Goal: Task Accomplishment & Management: Complete application form

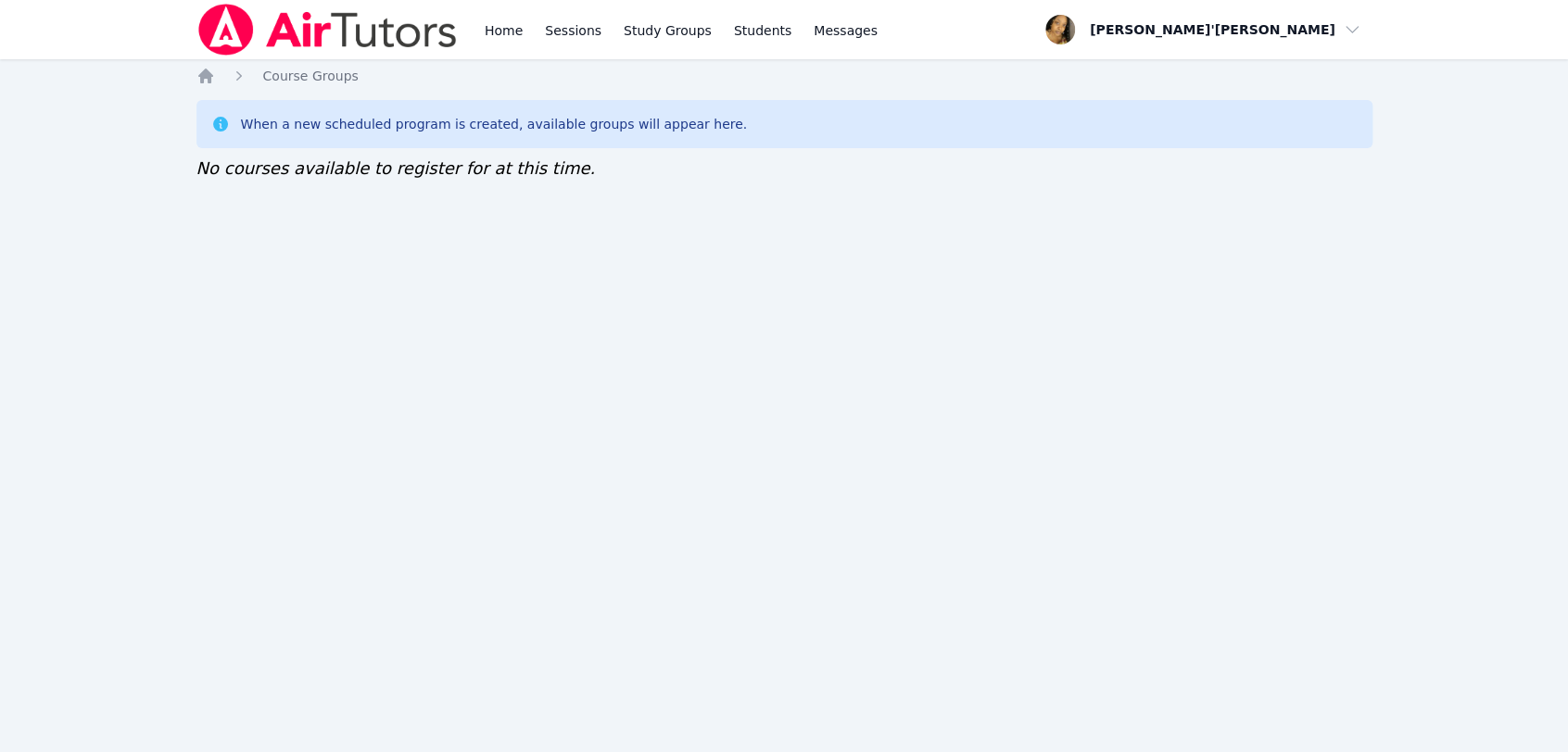
click at [534, 30] on div "Home Sessions Study Groups Students Messages" at bounding box center [681, 29] width 401 height 59
click at [498, 18] on link "Home" at bounding box center [503, 29] width 45 height 59
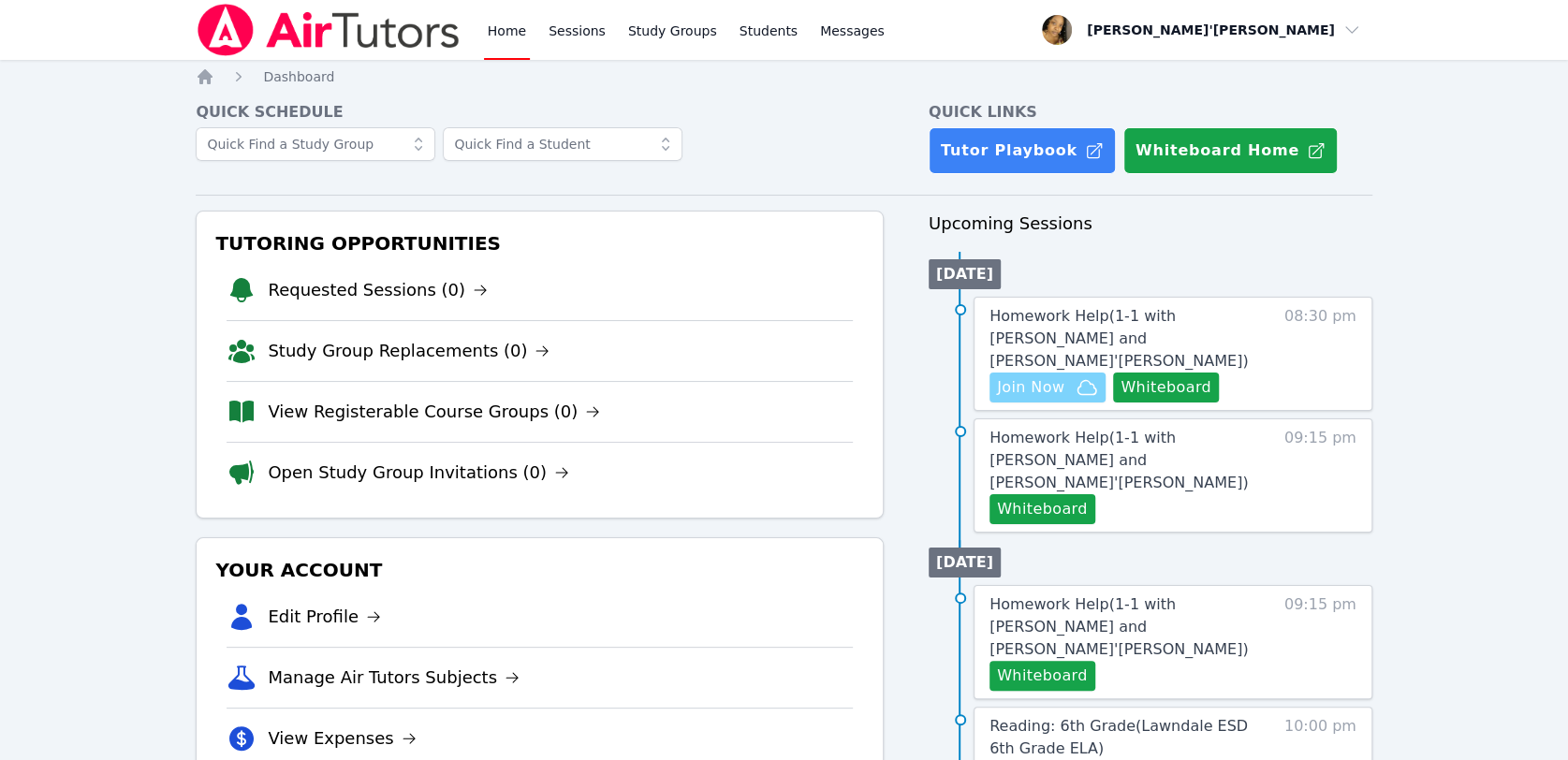
click at [1067, 377] on span "Join Now" at bounding box center [1048, 387] width 101 height 22
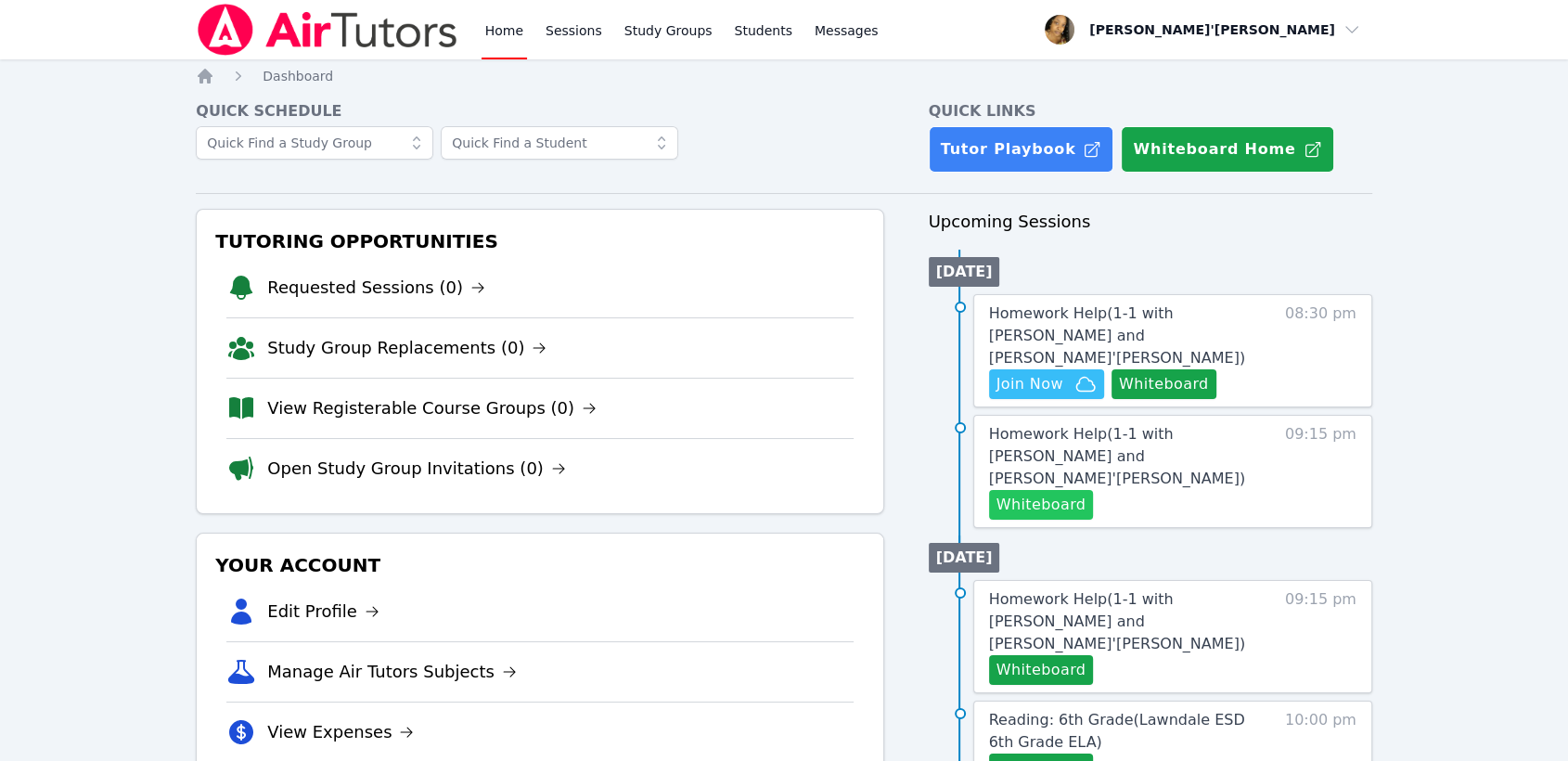
click at [1043, 490] on button "Whiteboard" at bounding box center [1041, 505] width 104 height 30
click at [1039, 490] on button "Whiteboard" at bounding box center [1041, 505] width 104 height 30
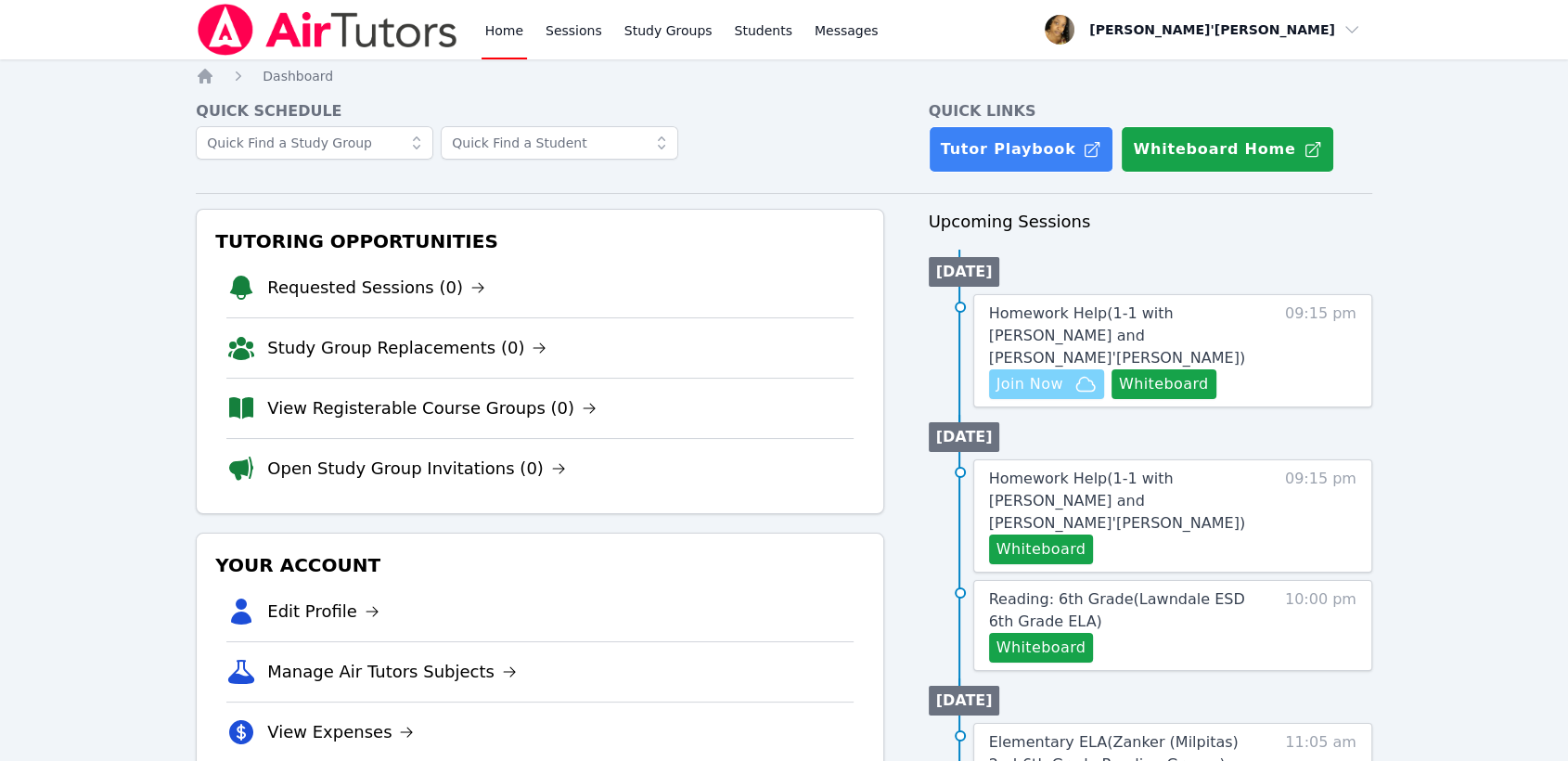
click at [1038, 373] on span "Join Now" at bounding box center [1030, 384] width 67 height 22
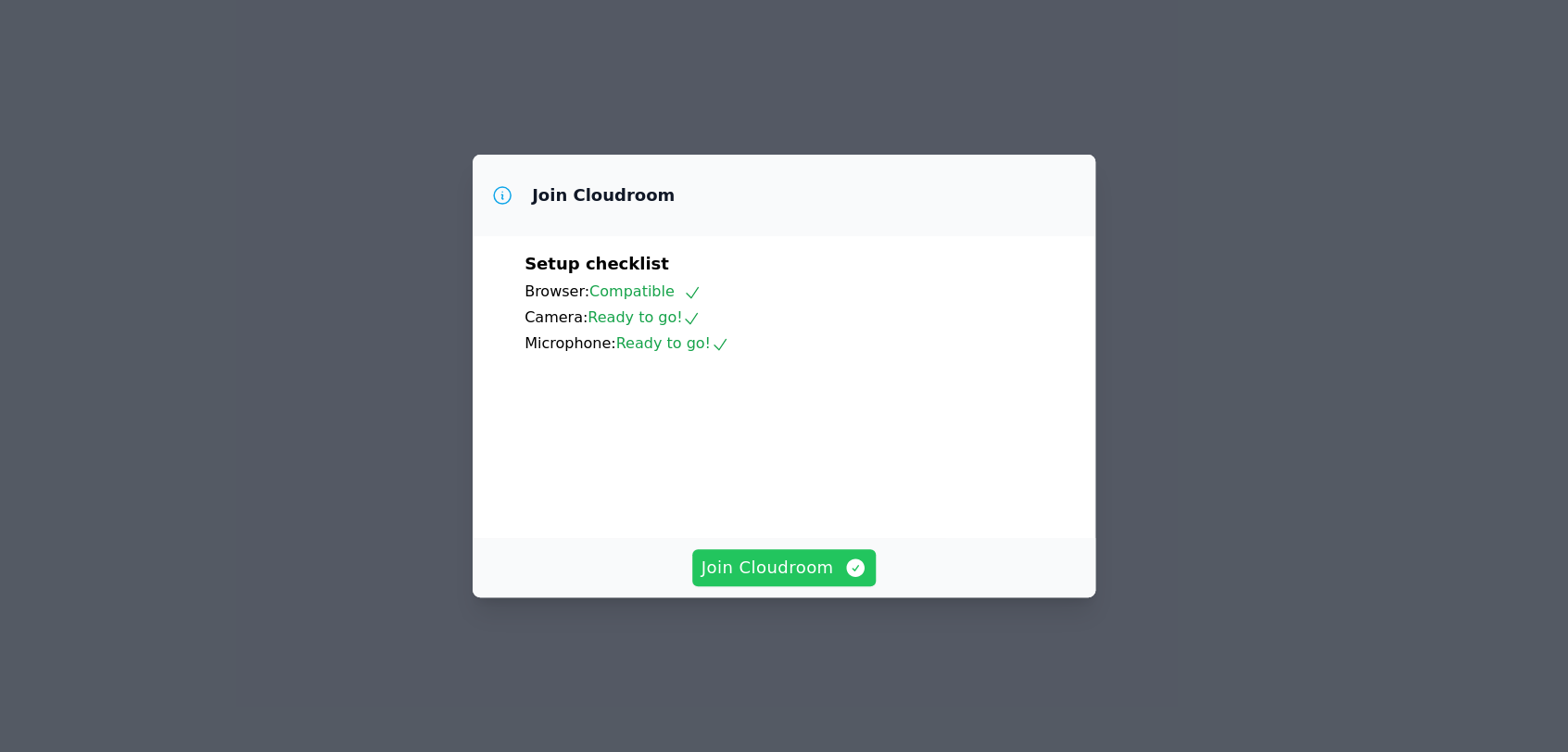
click at [799, 581] on span "Join Cloudroom" at bounding box center [784, 568] width 166 height 26
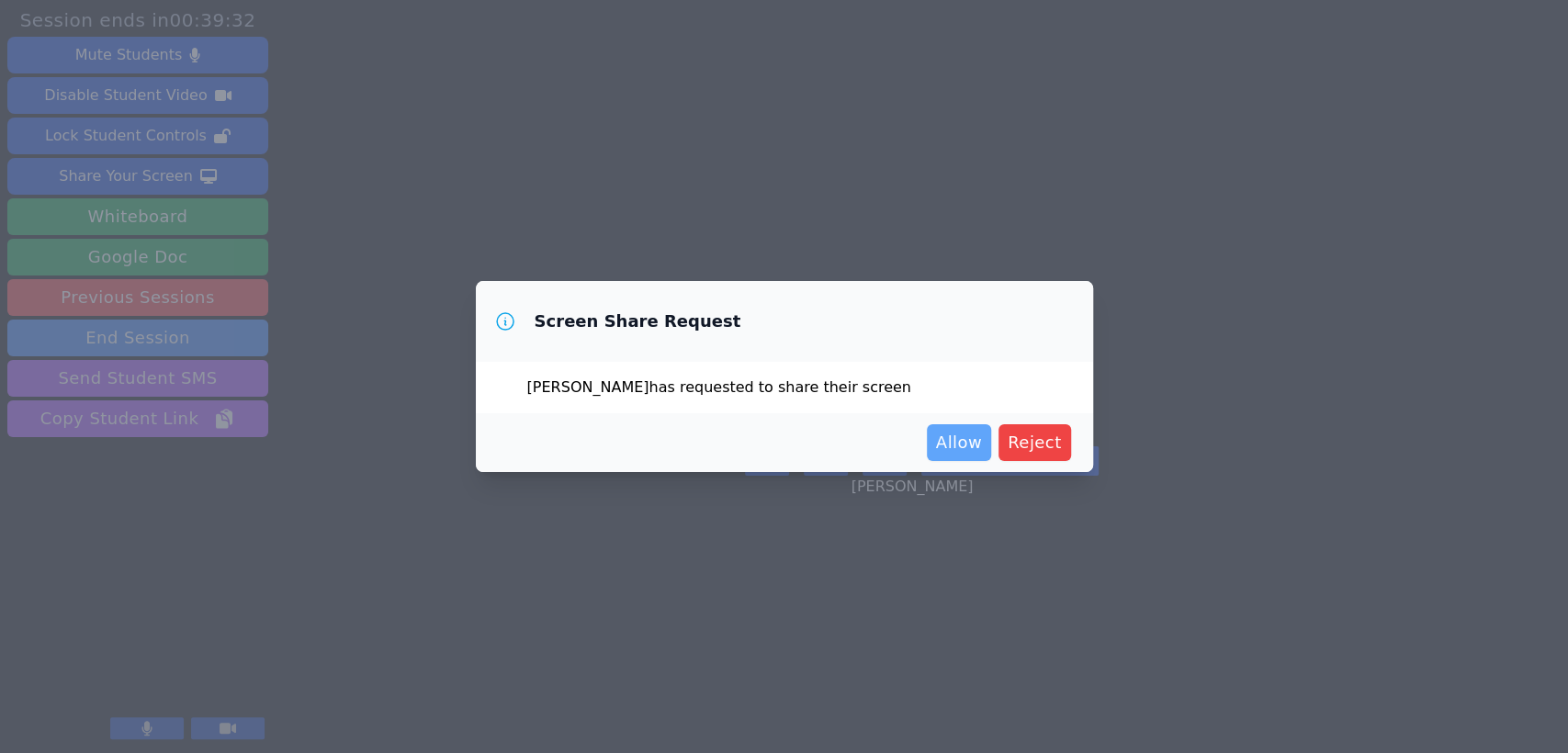
click at [962, 442] on span "Allow" at bounding box center [959, 442] width 46 height 26
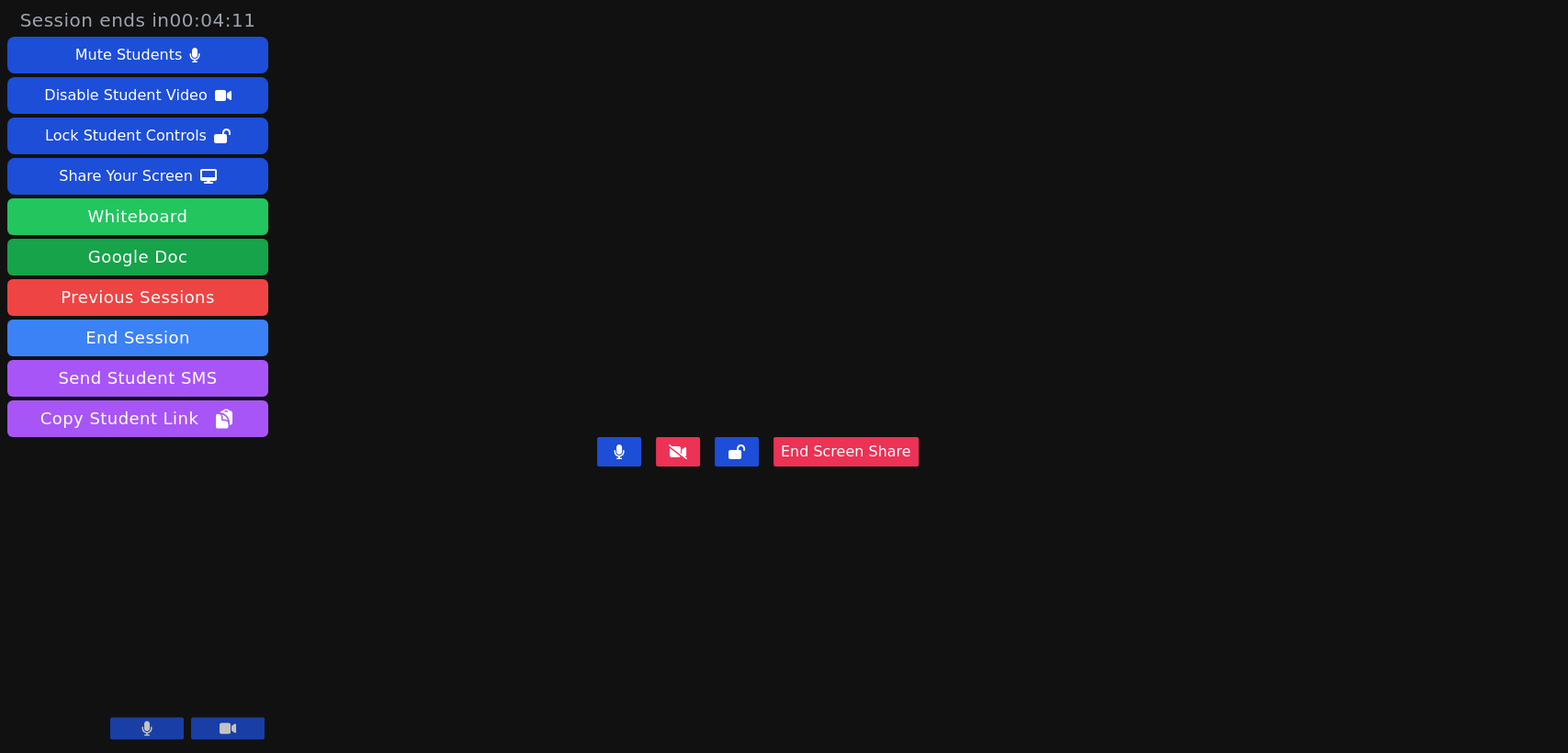
click at [189, 230] on button "Whiteboard" at bounding box center [138, 216] width 261 height 36
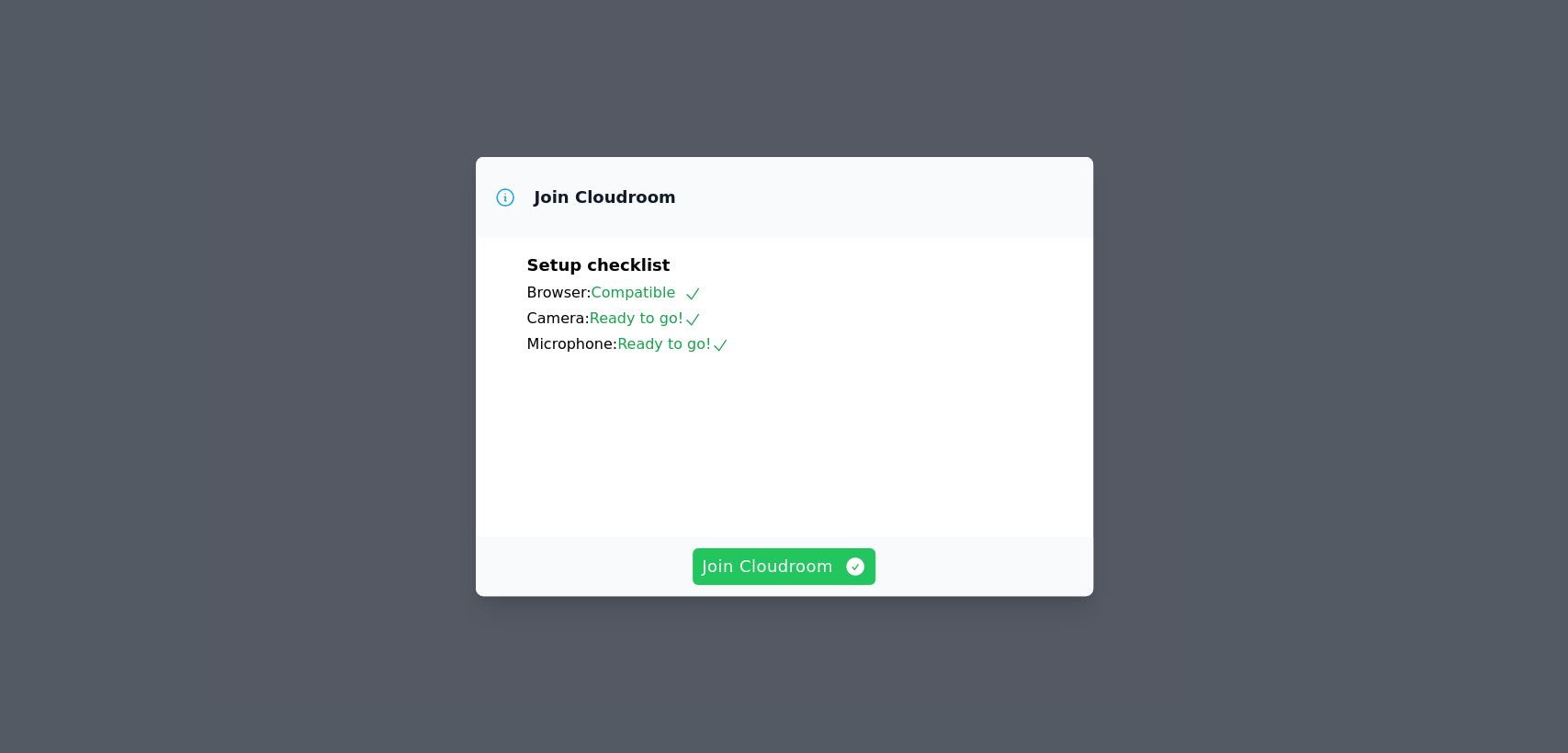
click at [766, 579] on span "Join Cloudroom" at bounding box center [784, 566] width 165 height 26
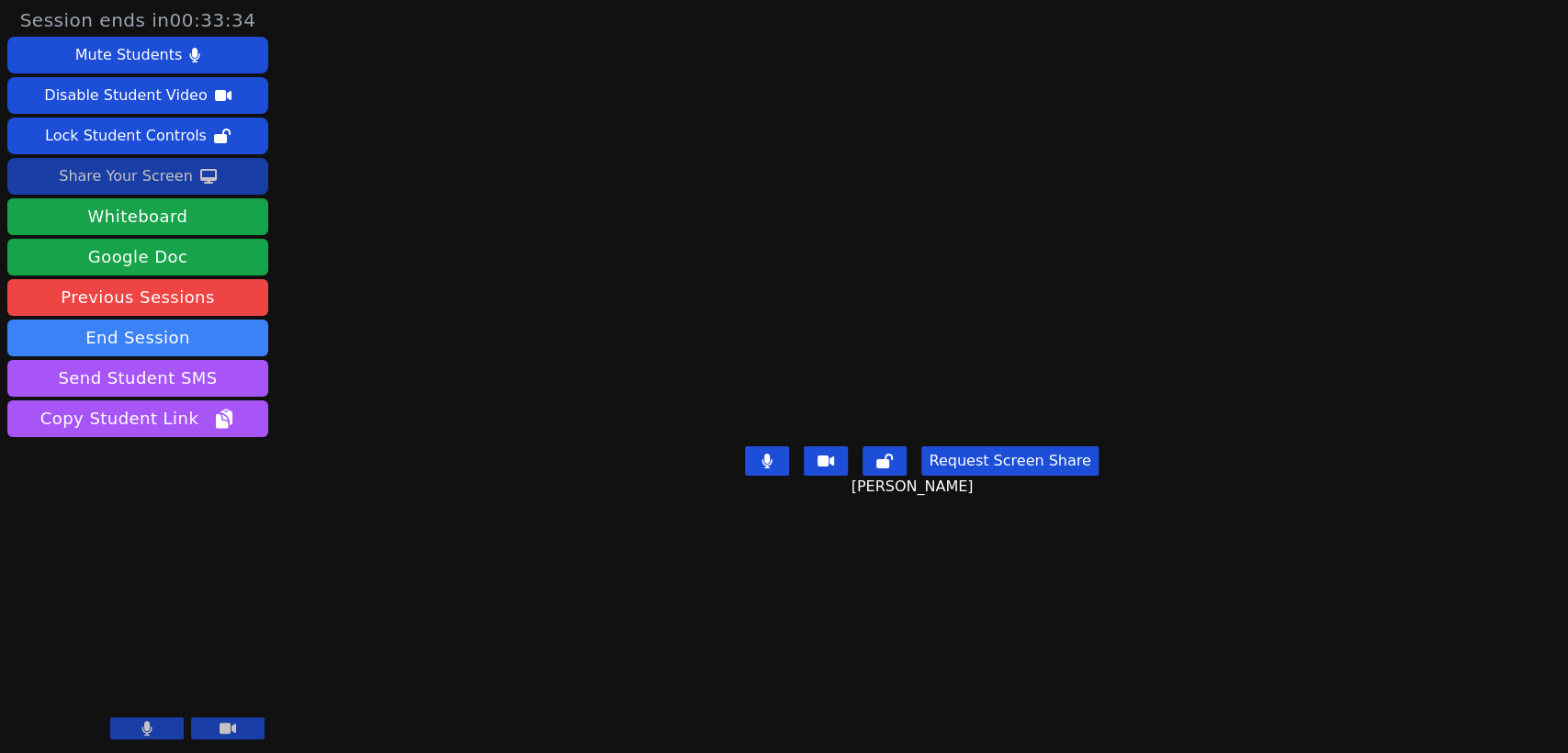
click at [158, 171] on div "Share Your Screen" at bounding box center [125, 176] width 134 height 30
click at [157, 164] on div "Share Your Screen" at bounding box center [125, 176] width 134 height 30
click at [154, 171] on div "Share Your Screen" at bounding box center [125, 176] width 134 height 30
click at [1537, 694] on div "Session ends in 00:20:58 Mute Students Disable Student Video Lock Student Contr…" at bounding box center [784, 376] width 1568 height 753
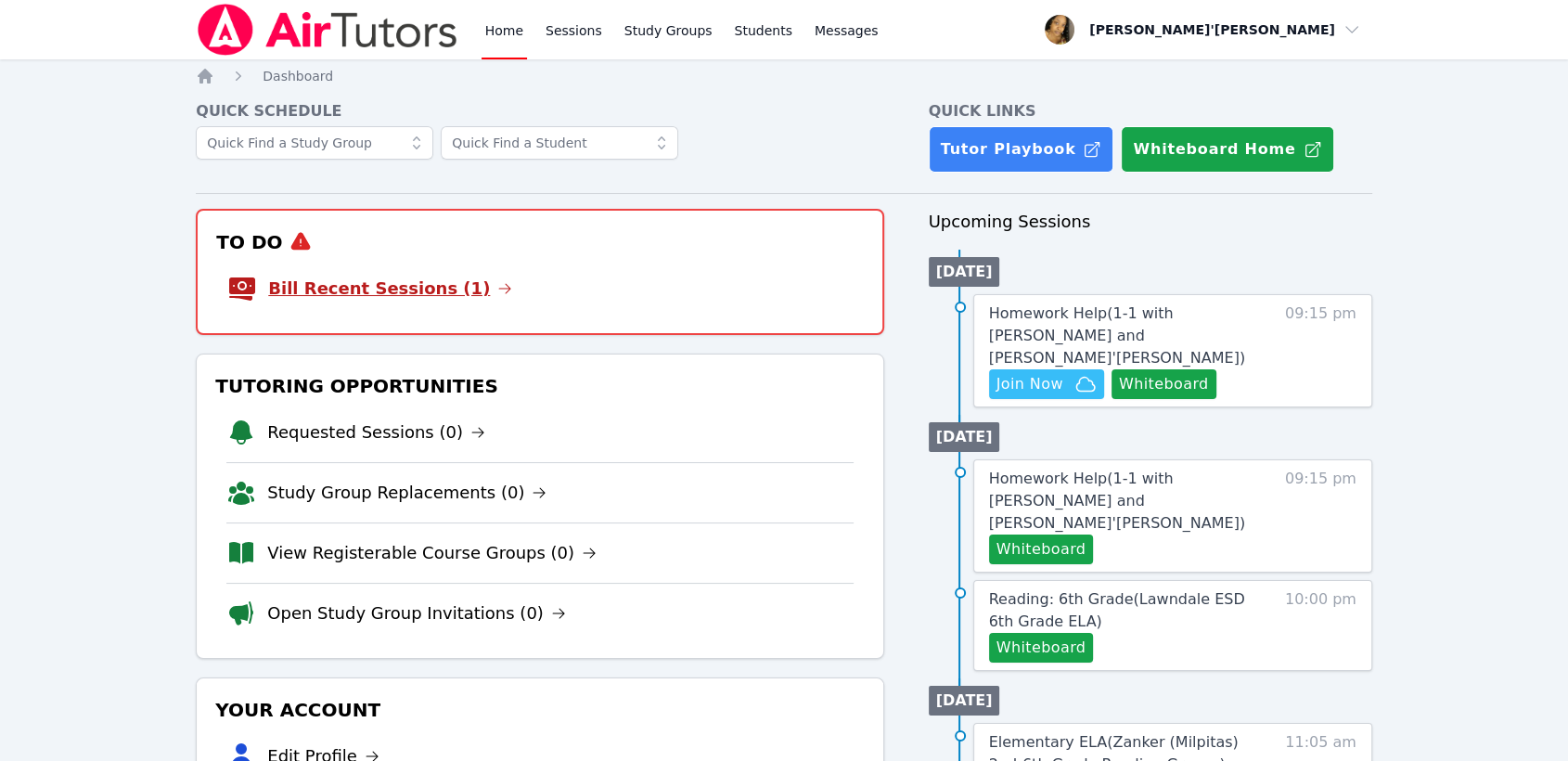
click at [327, 295] on link "Bill Recent Sessions (1)" at bounding box center [390, 288] width 244 height 26
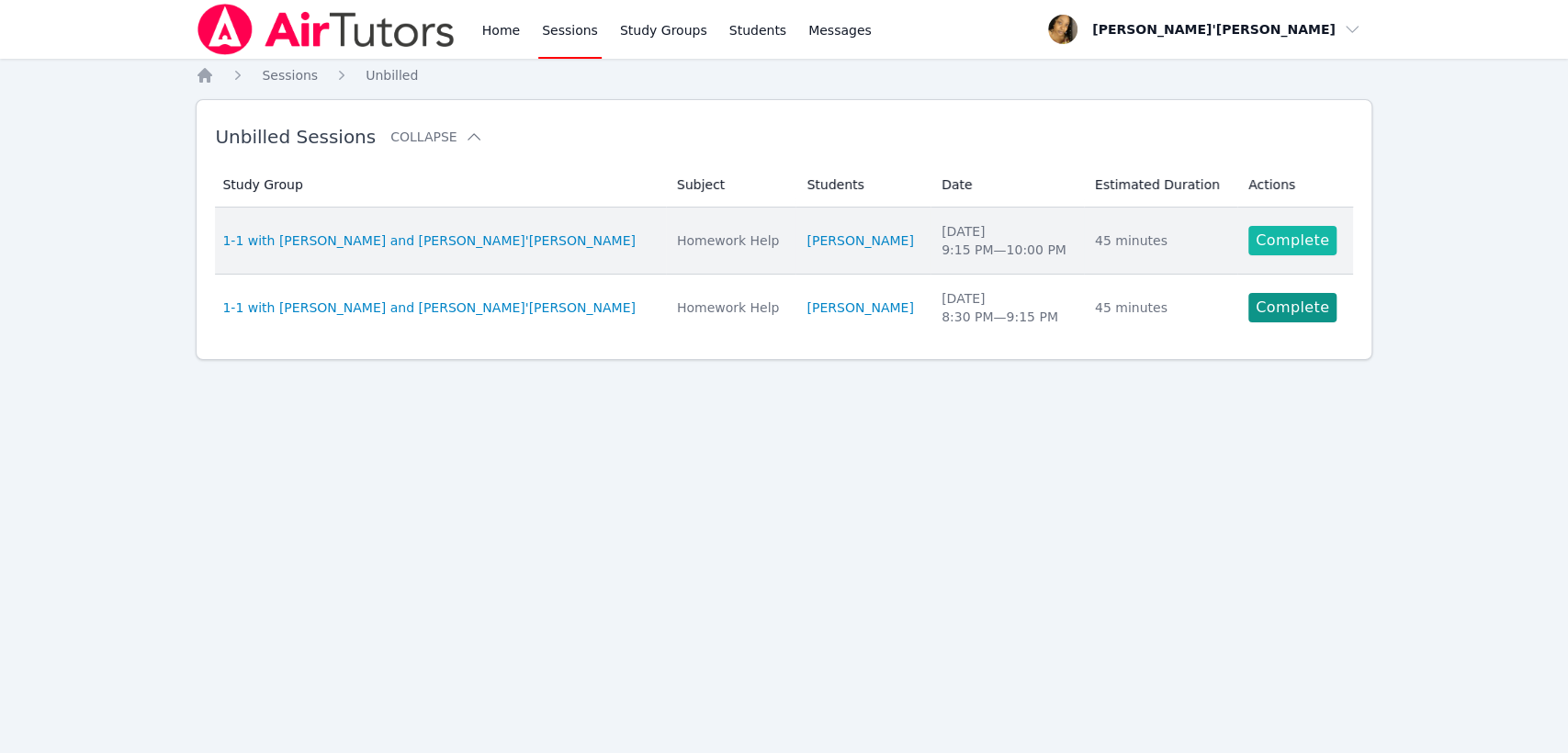
click at [1271, 252] on link "Complete" at bounding box center [1292, 240] width 88 height 30
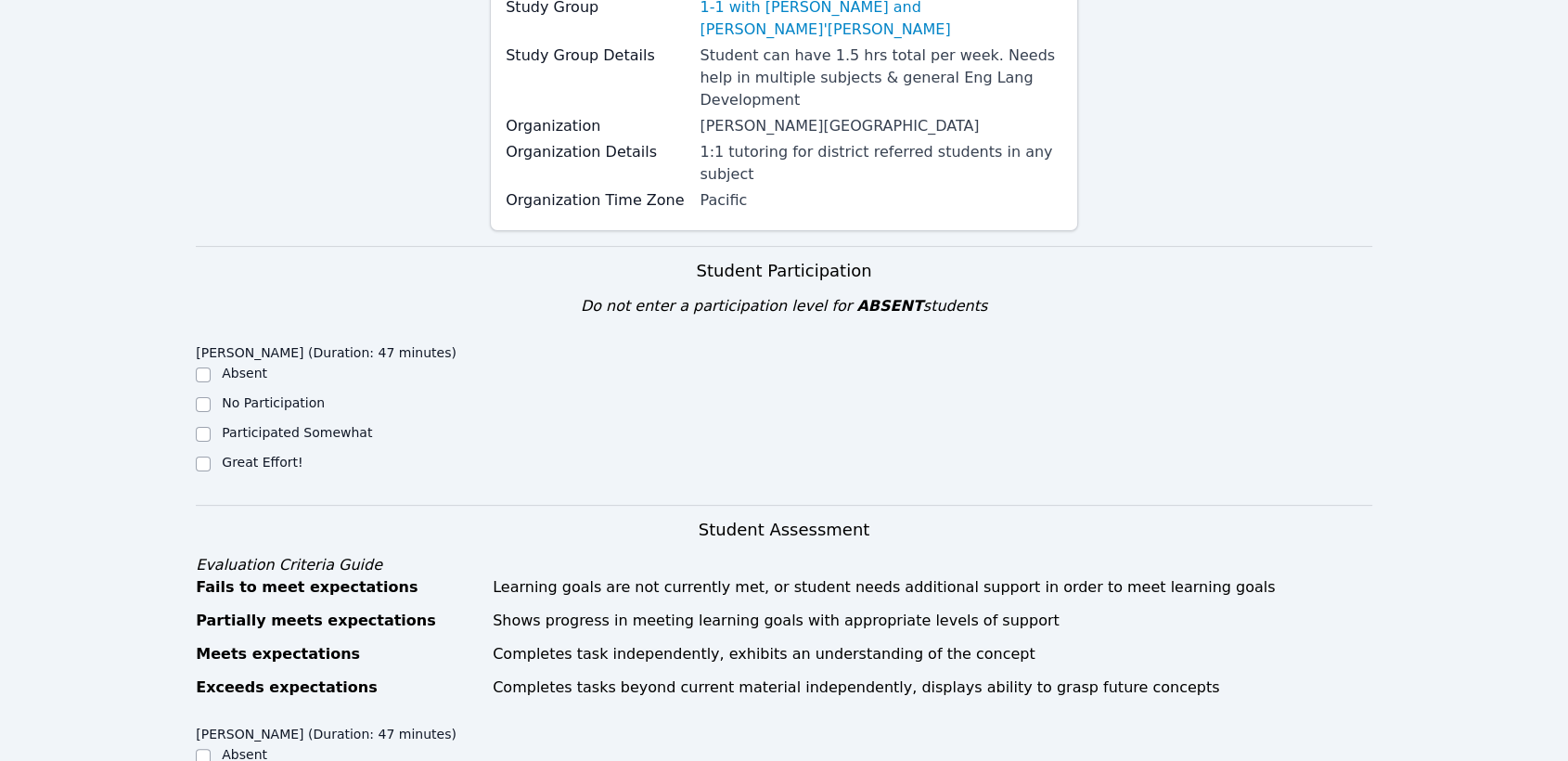
scroll to position [309, 0]
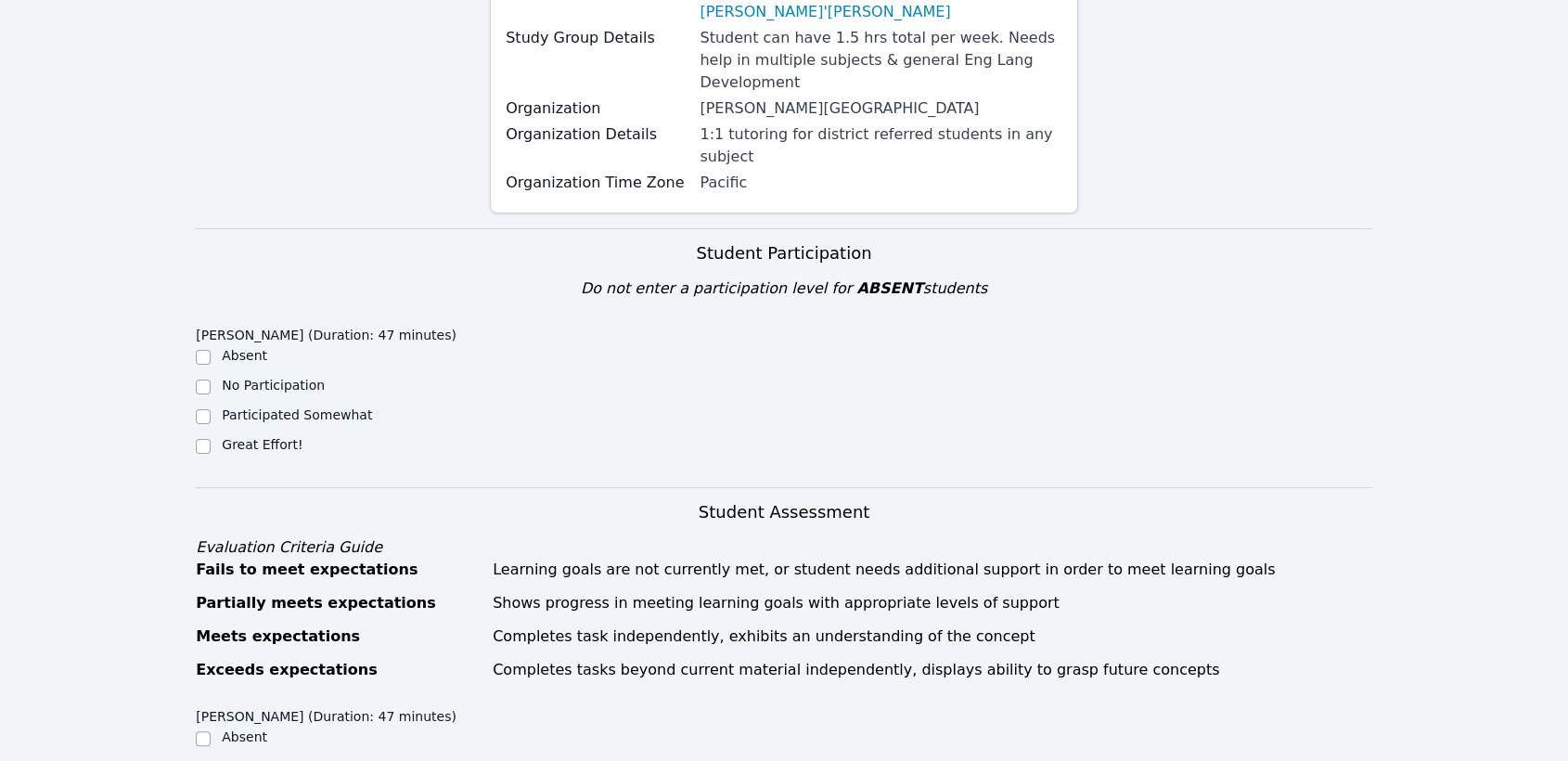
click at [246, 437] on label "Great Effort!" at bounding box center [261, 444] width 80 height 15
click at [211, 439] on input "Great Effort!" at bounding box center [202, 446] width 15 height 15
checkbox input "true"
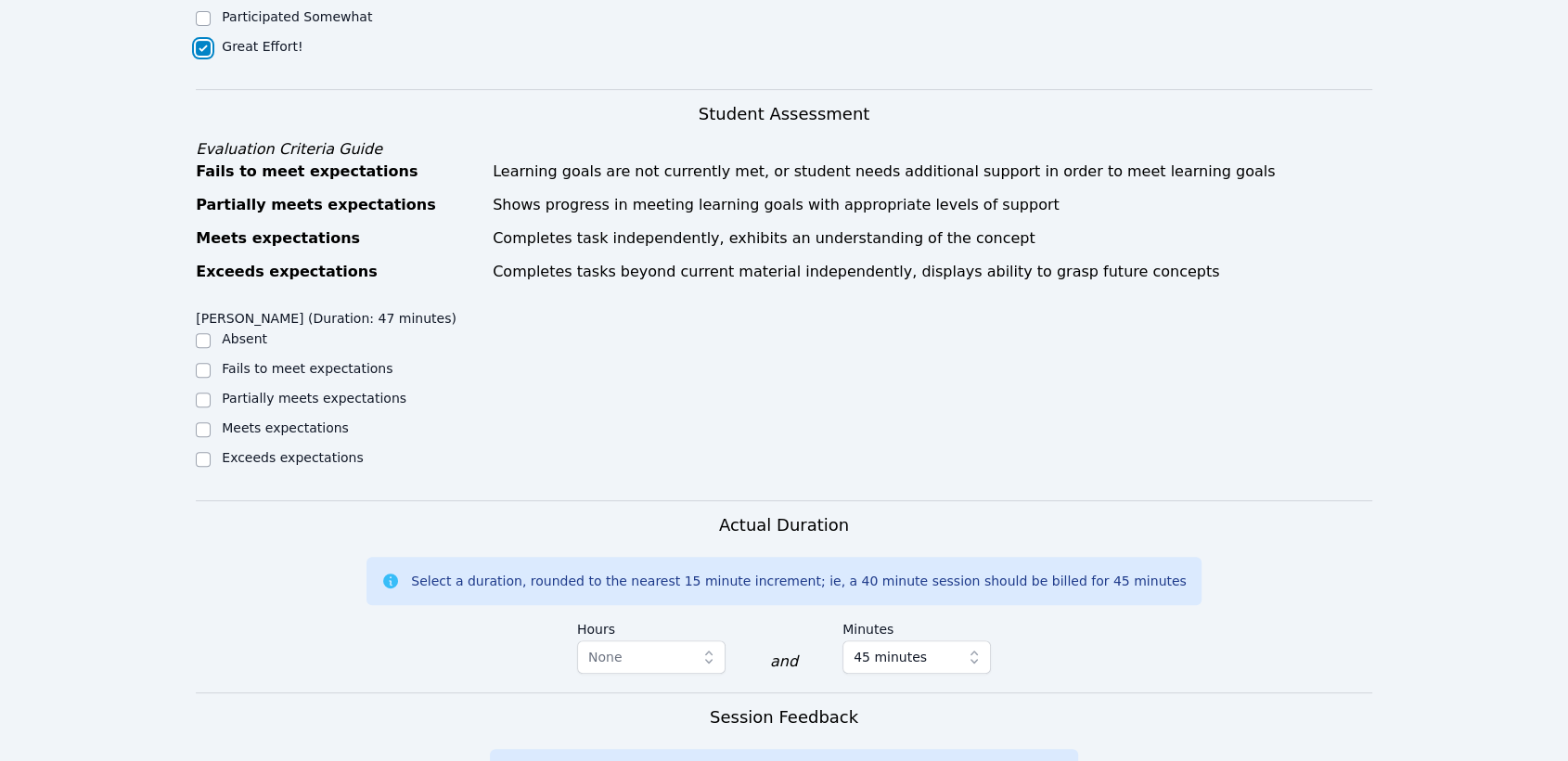
scroll to position [721, 0]
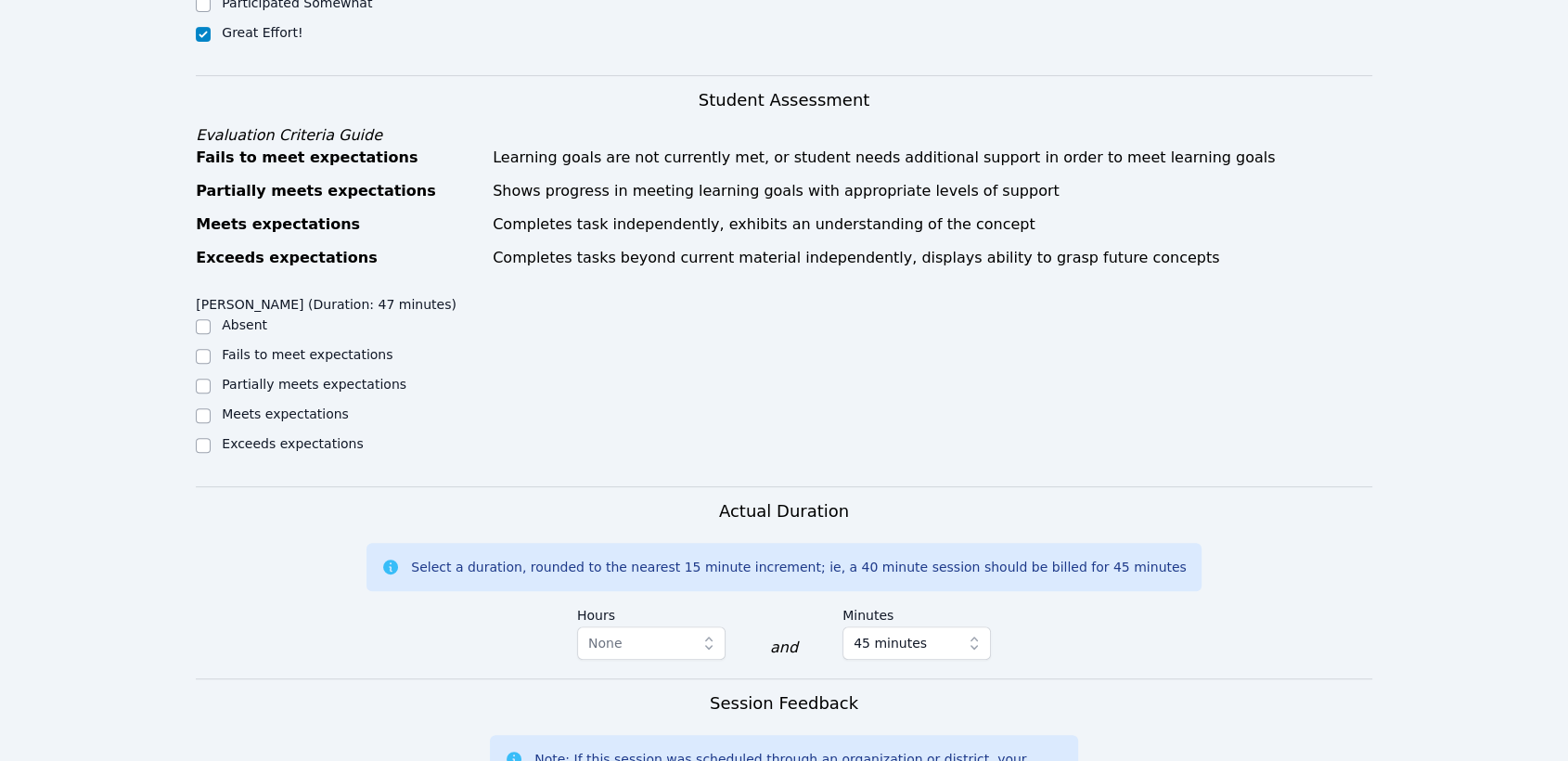
click at [264, 406] on label "Meets expectations" at bounding box center [284, 413] width 127 height 15
click at [211, 408] on input "Meets expectations" at bounding box center [202, 415] width 15 height 15
checkbox input "true"
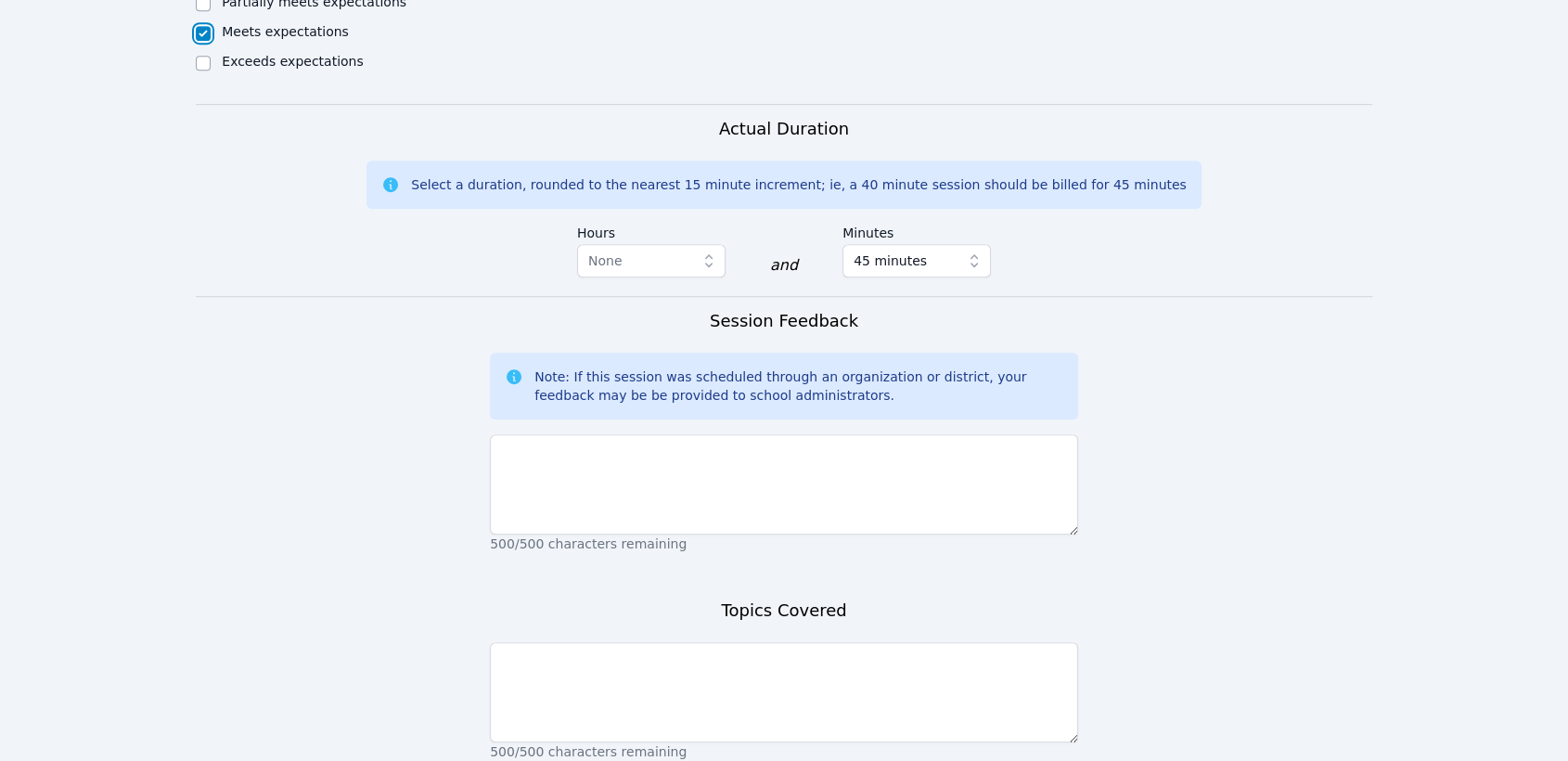
scroll to position [1134, 0]
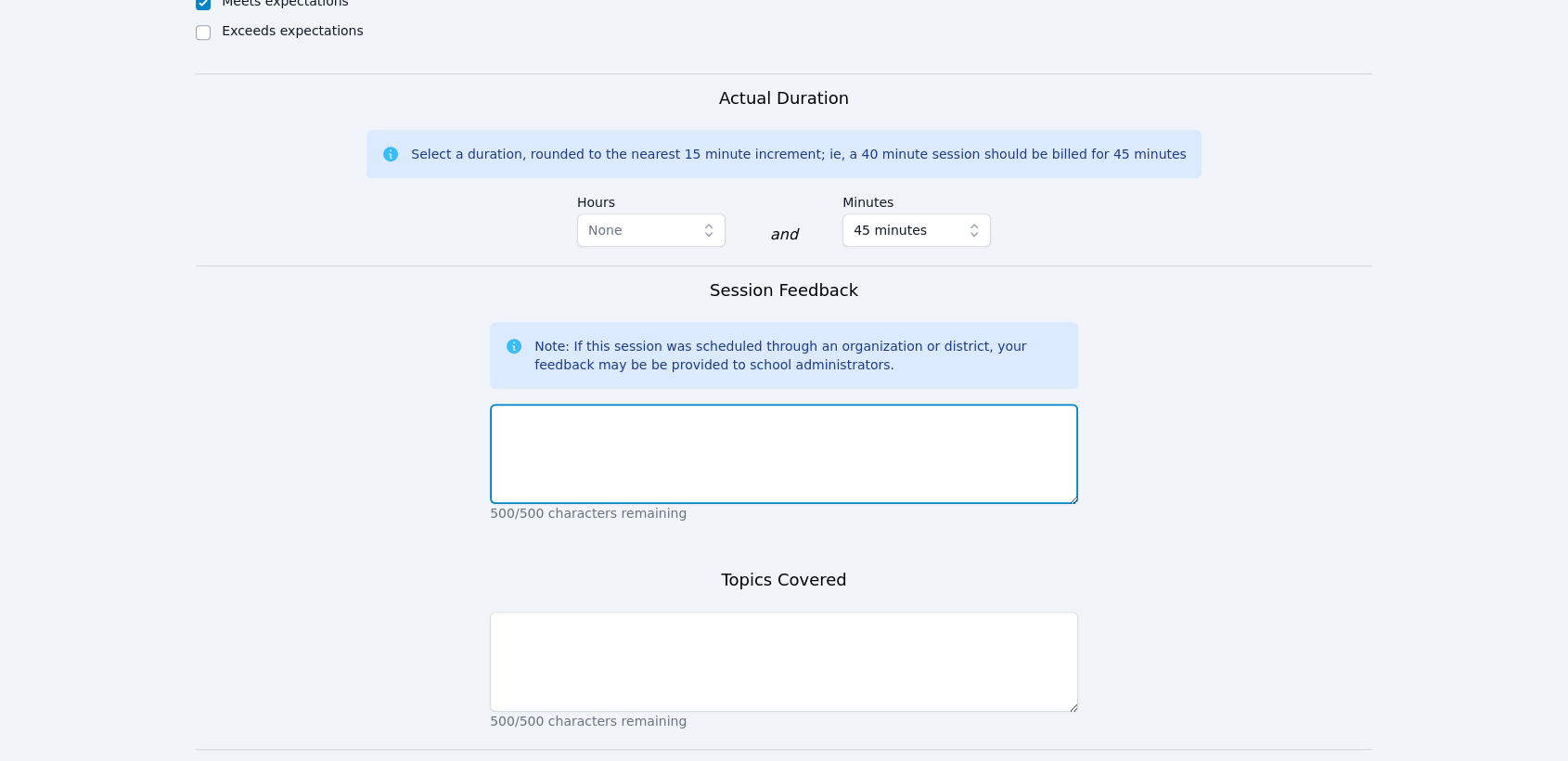
click at [636, 403] on textarea at bounding box center [784, 454] width 588 height 101
type textarea "[PERSON_NAME] did very well in our session. He was very engaged!"
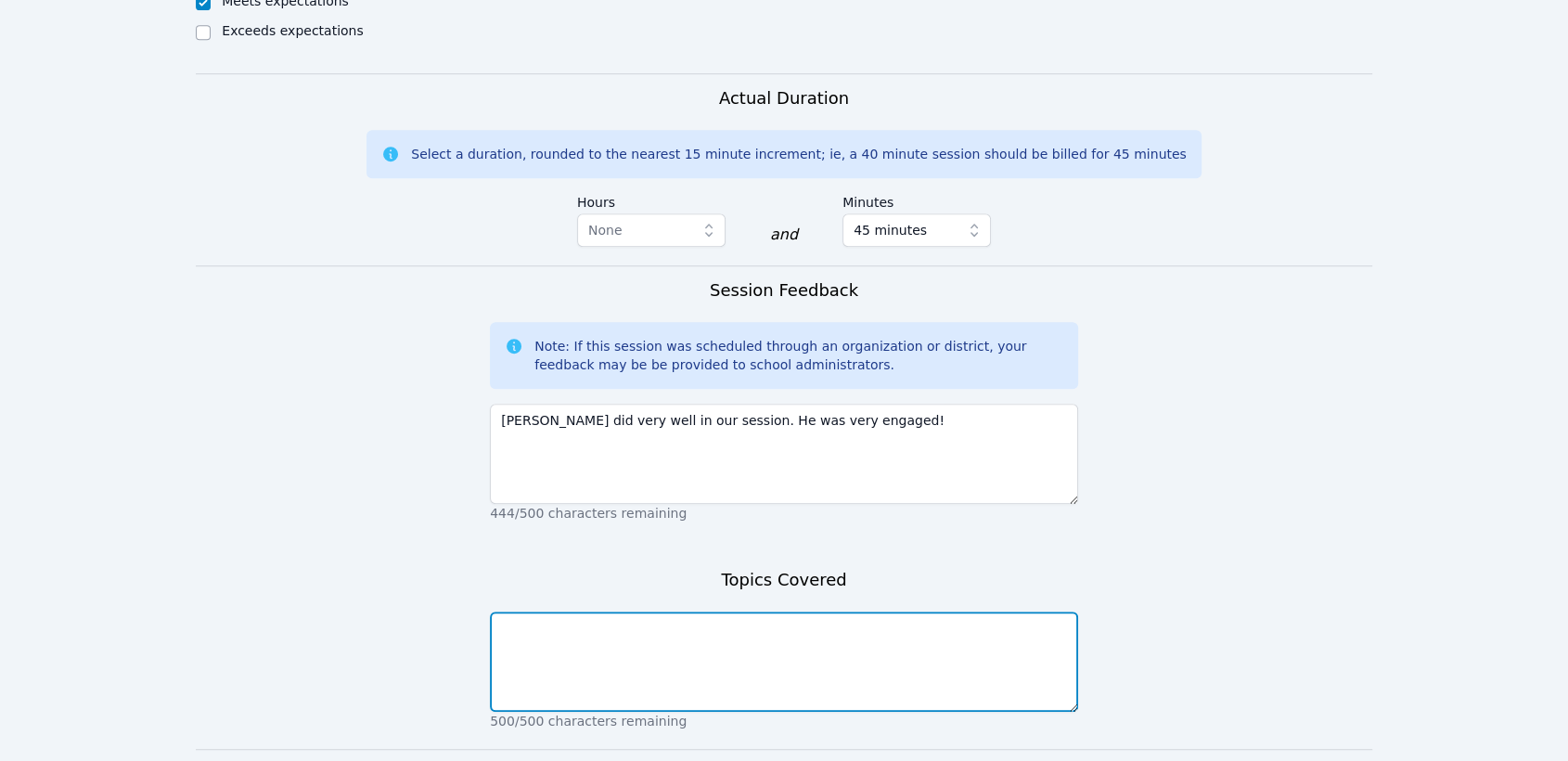
click at [624, 611] on textarea at bounding box center [784, 661] width 588 height 101
type textarea "Inferences books independent and dependant clauses"
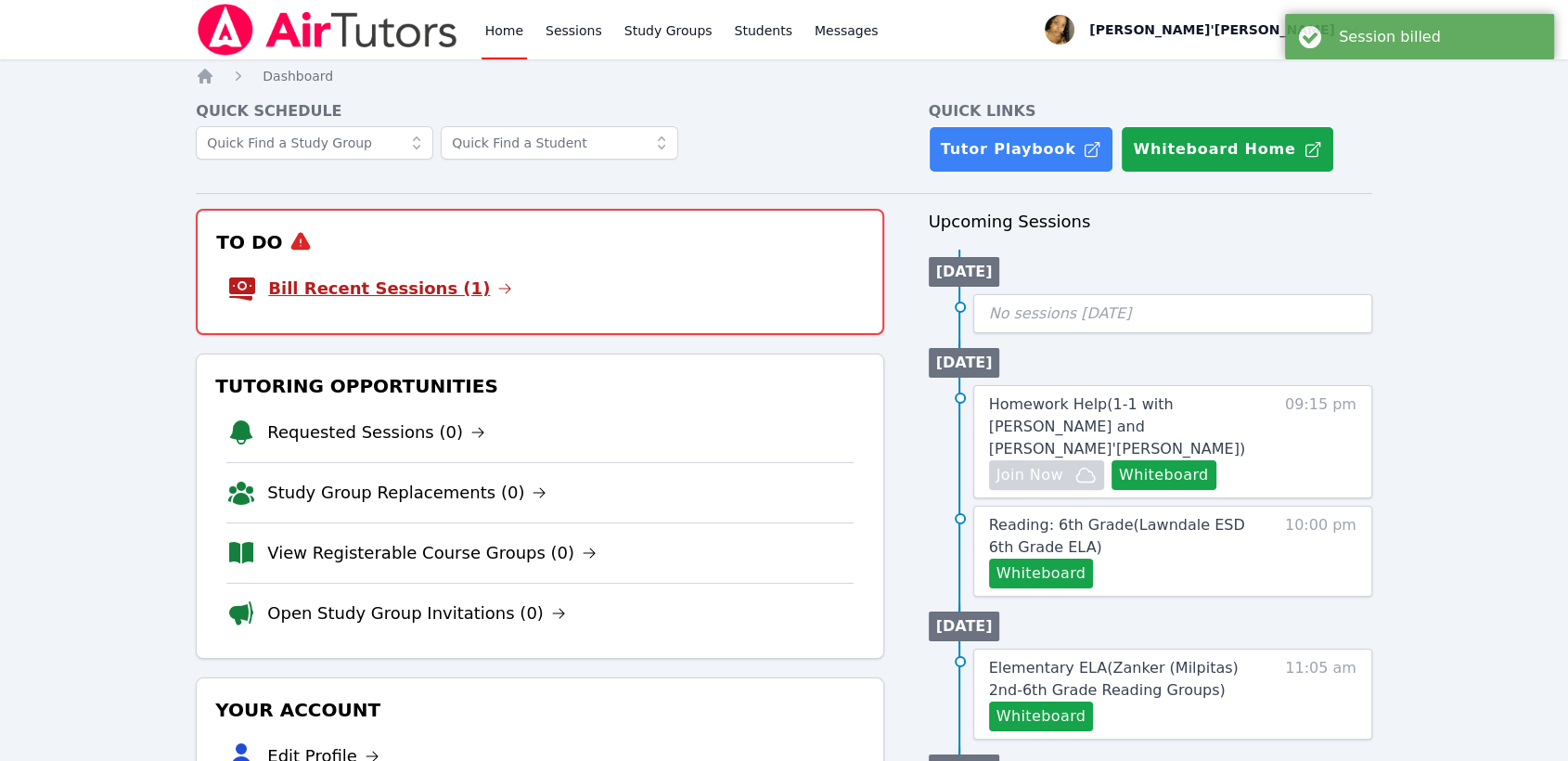
click at [394, 285] on link "Bill Recent Sessions (1)" at bounding box center [390, 288] width 244 height 26
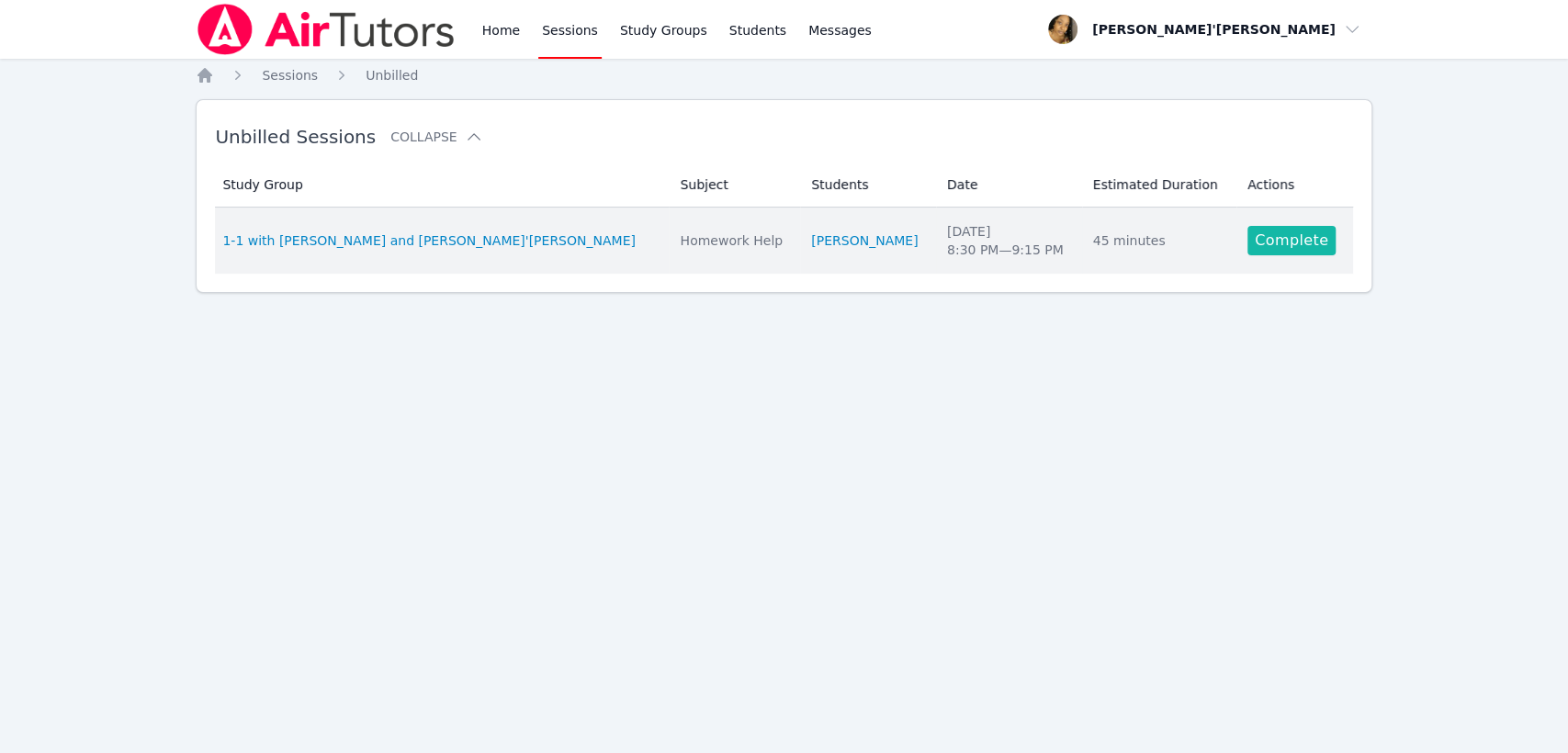
click at [1268, 239] on link "Complete" at bounding box center [1291, 240] width 88 height 30
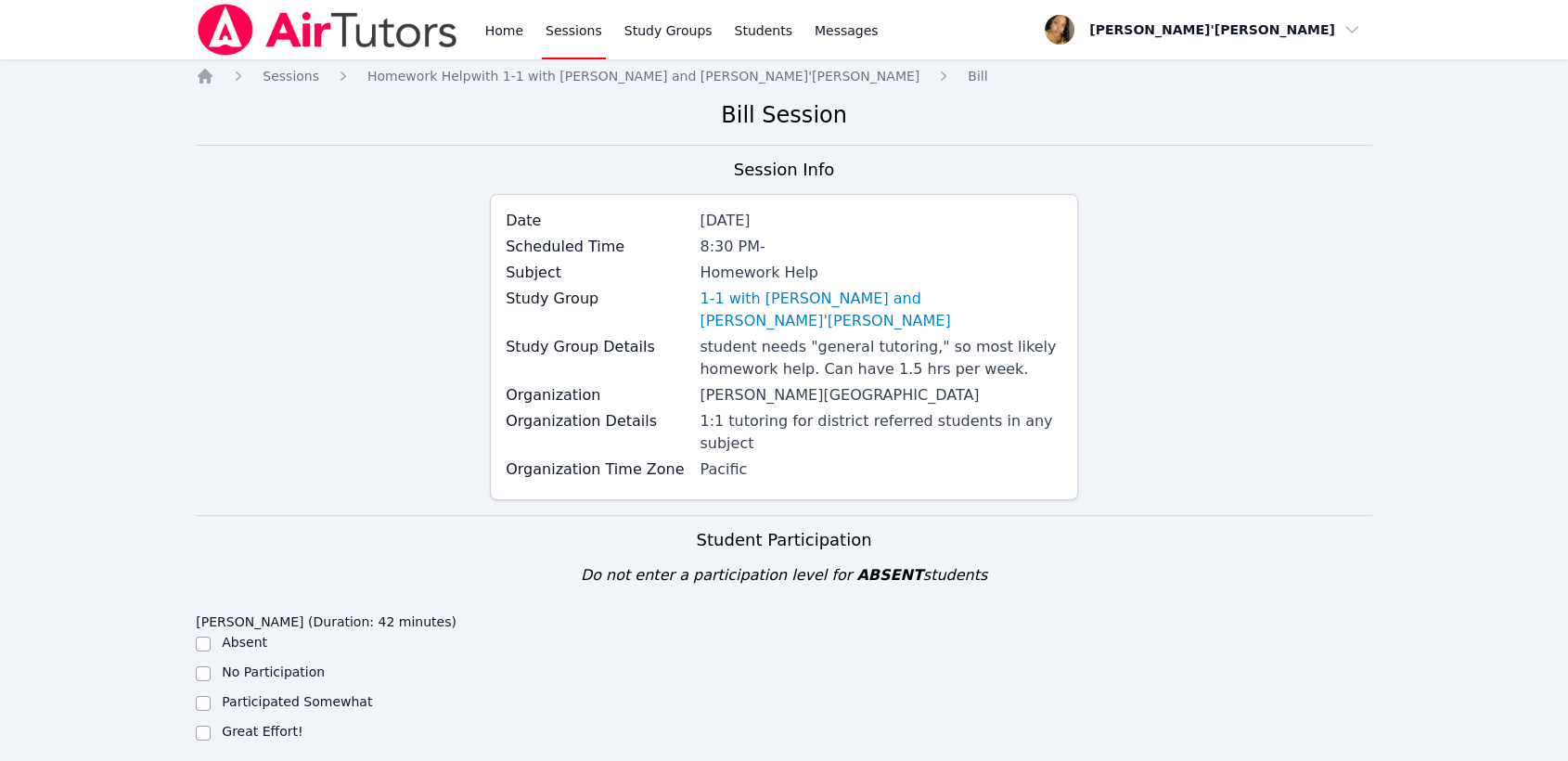
click at [254, 723] on label "Great Effort!" at bounding box center [261, 730] width 80 height 15
click at [211, 725] on input "Great Effort!" at bounding box center [202, 732] width 15 height 15
checkbox input "true"
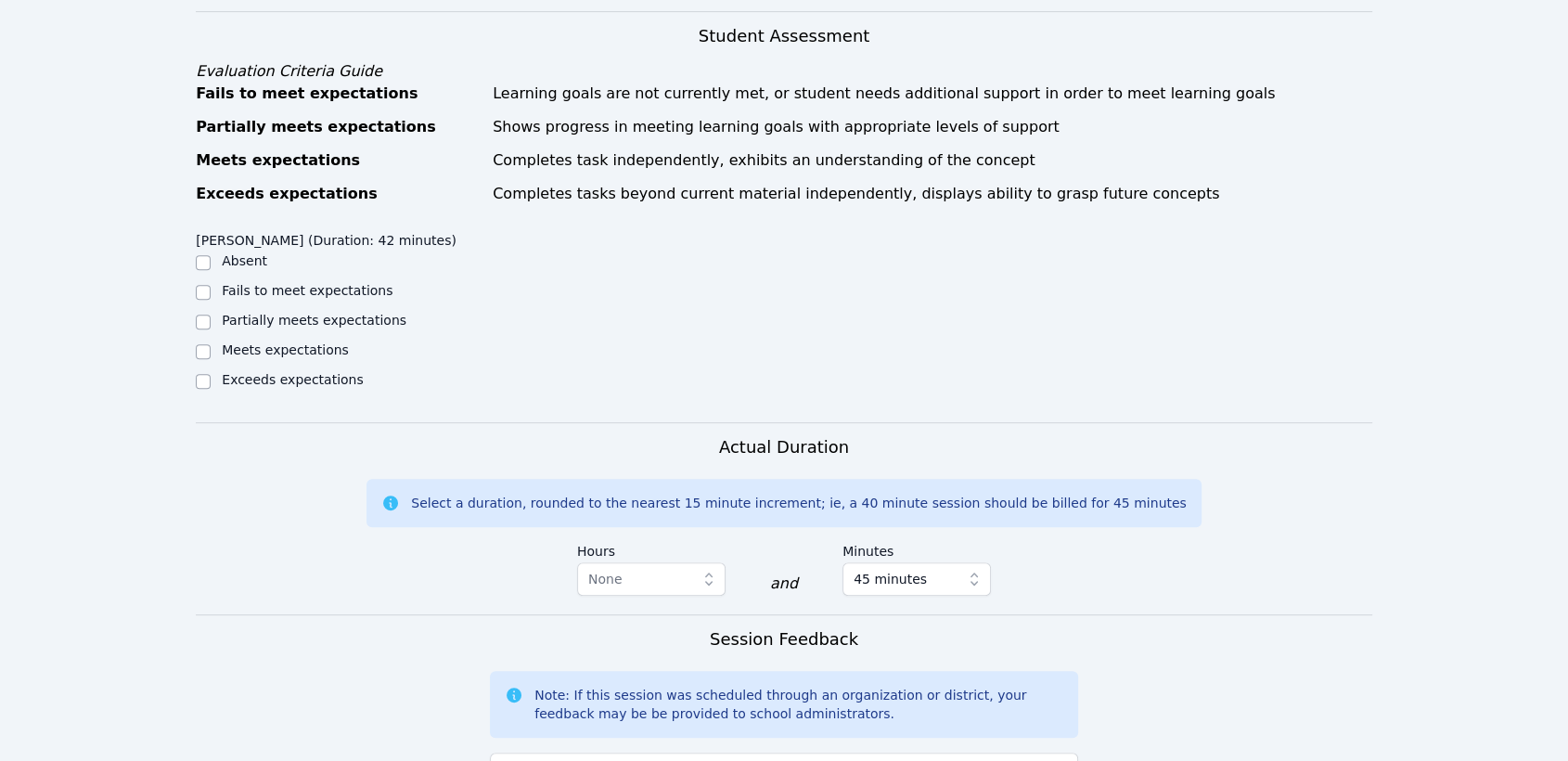
scroll to position [765, 0]
click at [282, 340] on label "Meets expectations" at bounding box center [284, 347] width 127 height 15
click at [211, 342] on input "Meets expectations" at bounding box center [202, 349] width 15 height 15
checkbox input "true"
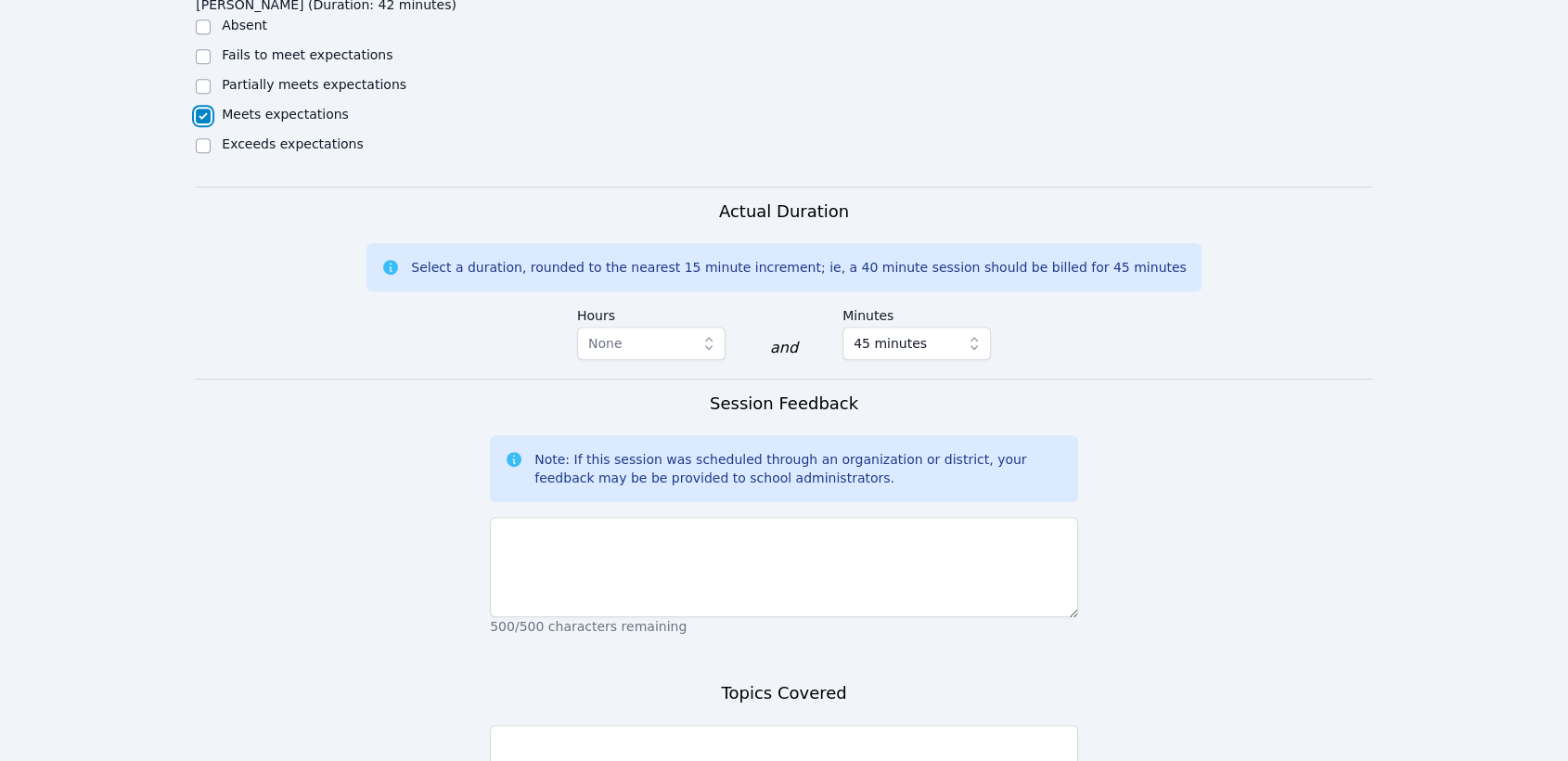
scroll to position [1124, 0]
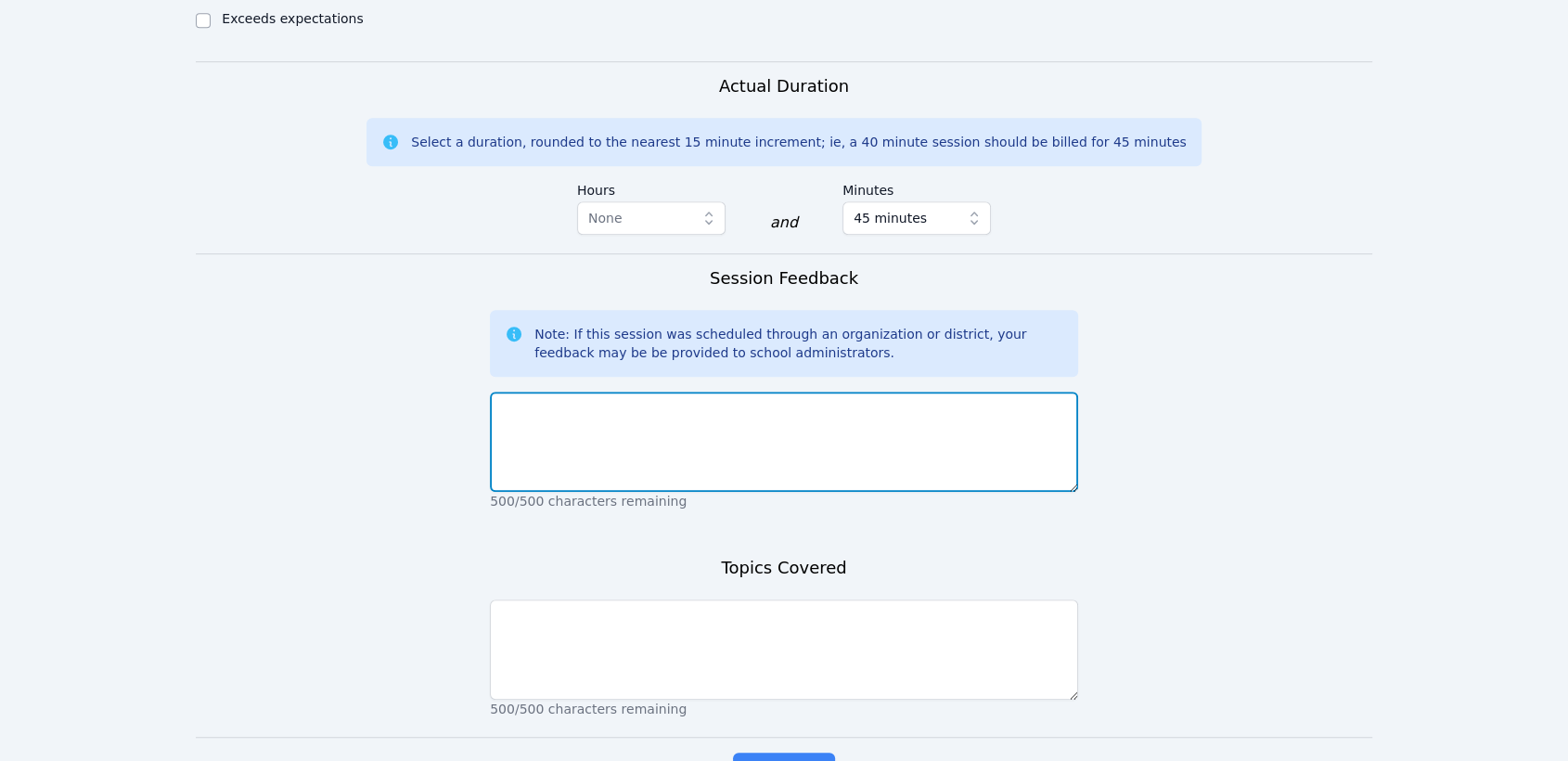
click at [1024, 396] on textarea at bounding box center [784, 442] width 588 height 101
type textarea "[PERSON_NAME] did well in our session. He was very focused!"
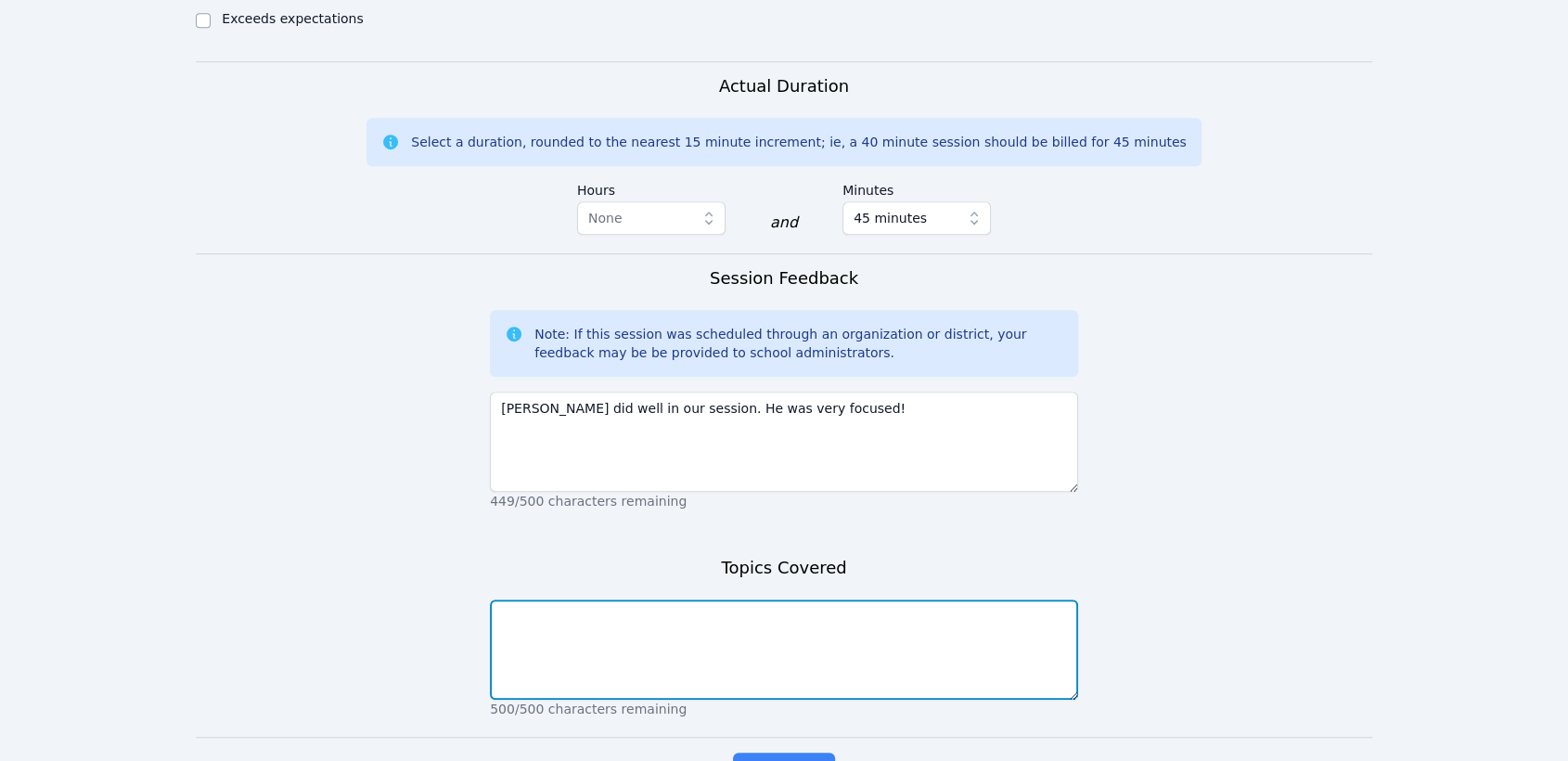
click at [870, 600] on textarea at bounding box center [784, 650] width 588 height 101
type textarea "translation, reflection, and rotation"
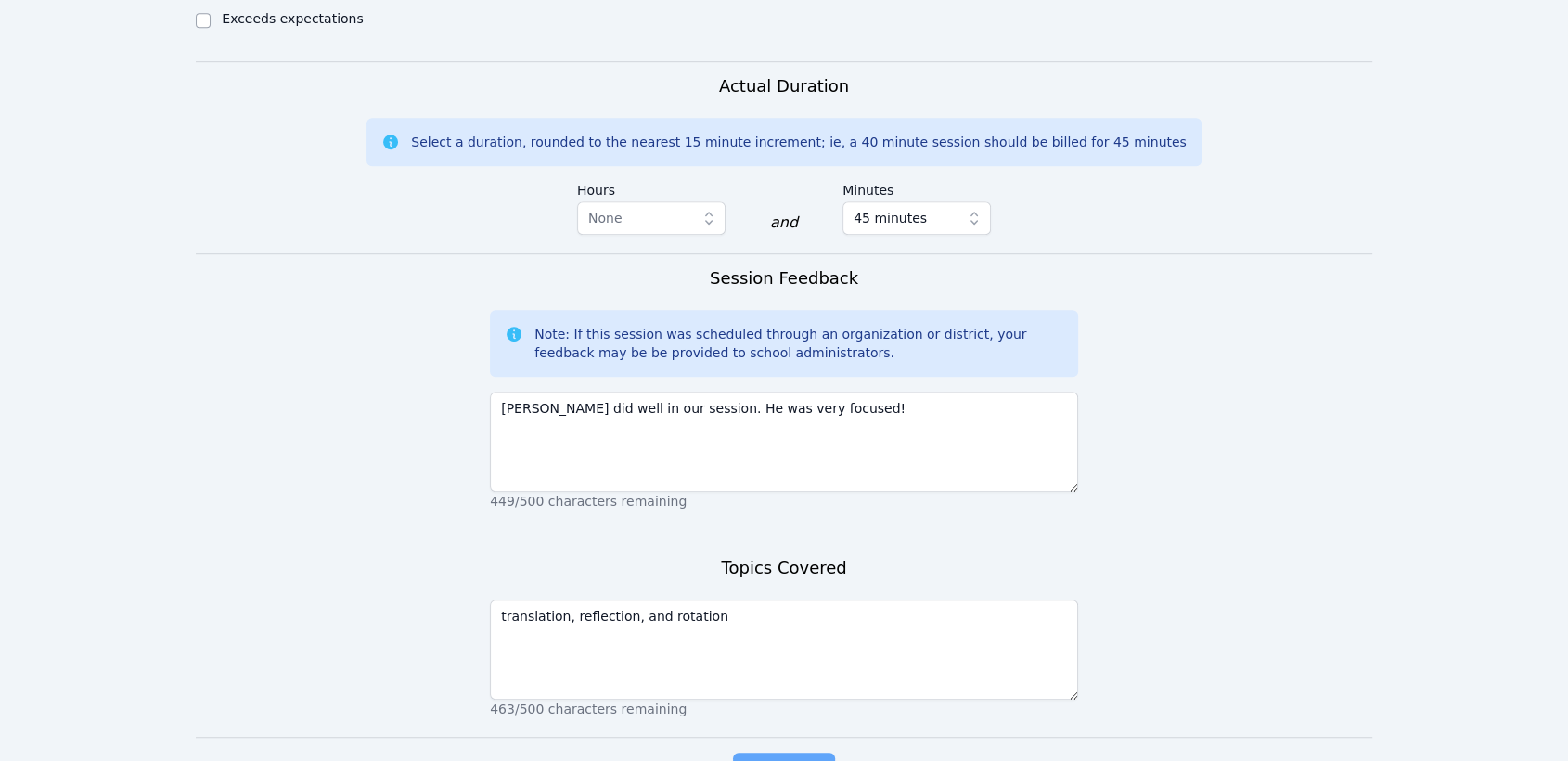
click at [778, 758] on span "Complete" at bounding box center [784, 771] width 83 height 26
